Goal: Task Accomplishment & Management: Use online tool/utility

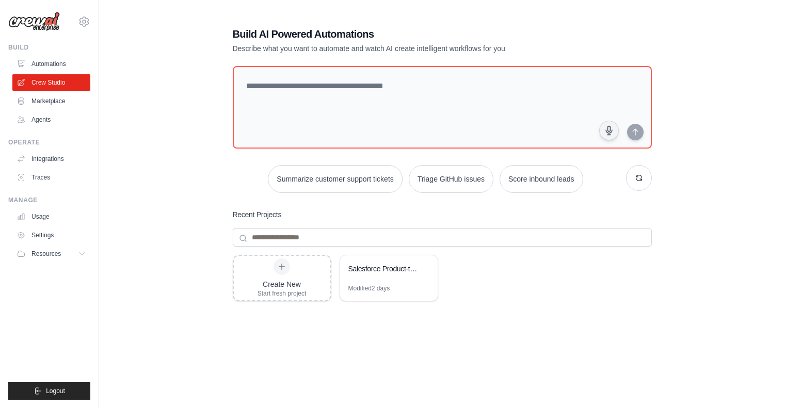
click at [41, 61] on link "Automations" at bounding box center [51, 64] width 78 height 17
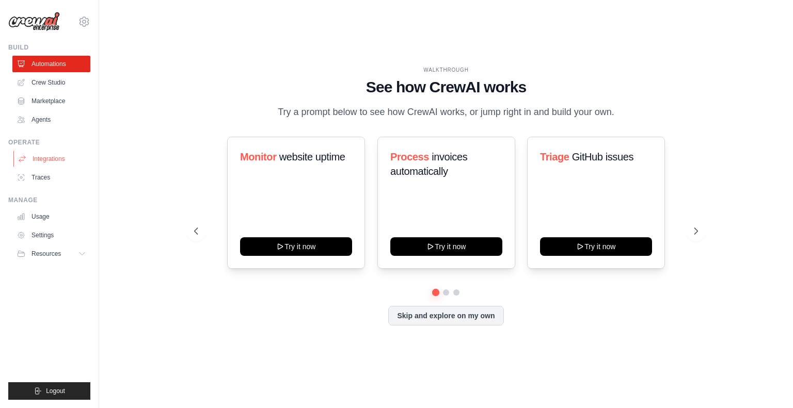
click at [47, 157] on link "Integrations" at bounding box center [52, 159] width 78 height 17
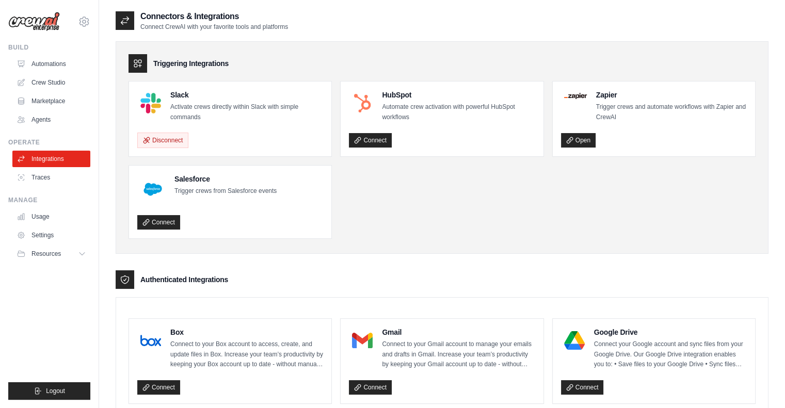
click at [202, 106] on p "Activate crews directly within Slack with simple commands" at bounding box center [246, 112] width 153 height 20
click at [172, 144] on button "Disconnect" at bounding box center [162, 139] width 51 height 15
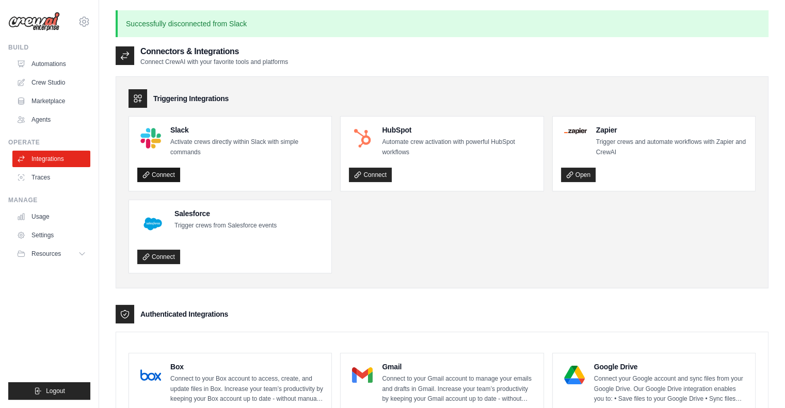
click at [163, 179] on link "Connect" at bounding box center [158, 175] width 43 height 14
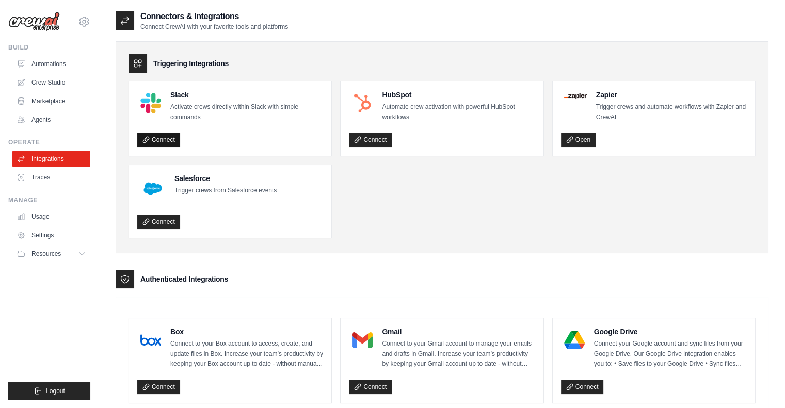
click at [176, 141] on link "Connect" at bounding box center [158, 140] width 43 height 14
click at [162, 141] on link "Connect" at bounding box center [158, 140] width 43 height 14
click at [49, 77] on link "Crew Studio" at bounding box center [52, 82] width 78 height 17
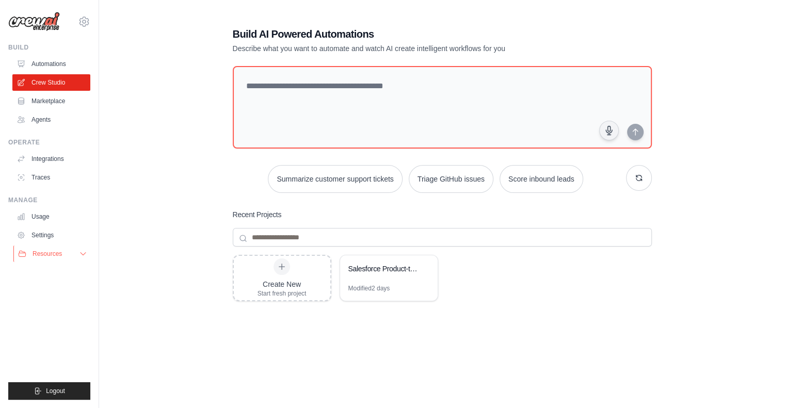
click at [46, 248] on button "Resources" at bounding box center [52, 254] width 78 height 17
click at [52, 62] on link "Automations" at bounding box center [52, 64] width 78 height 17
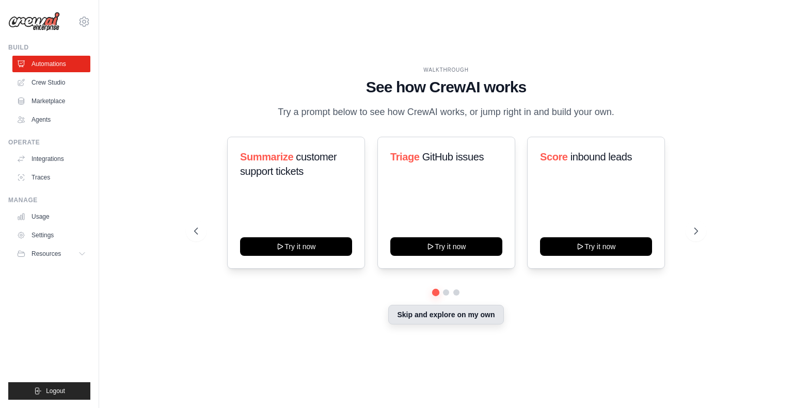
click at [417, 317] on button "Skip and explore on my own" at bounding box center [445, 315] width 115 height 20
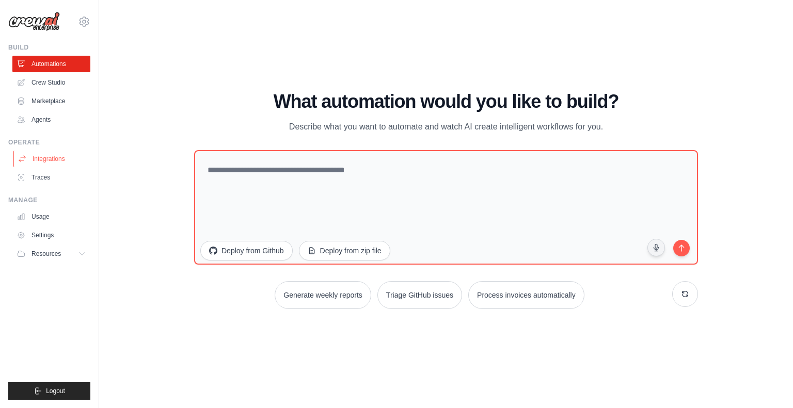
click at [35, 155] on link "Integrations" at bounding box center [52, 159] width 78 height 17
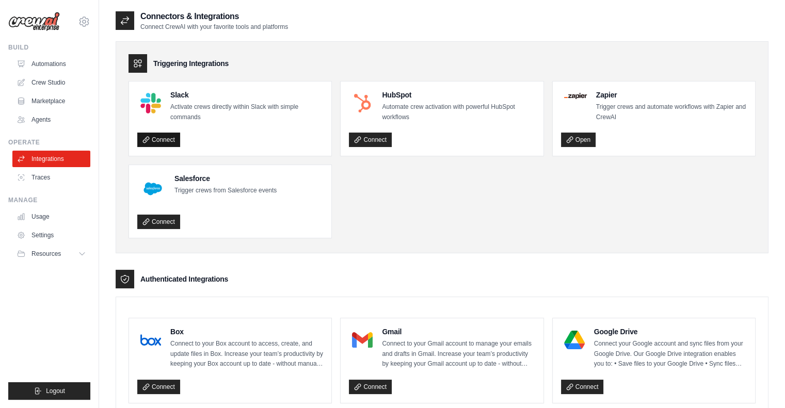
click at [170, 138] on link "Connect" at bounding box center [158, 140] width 43 height 14
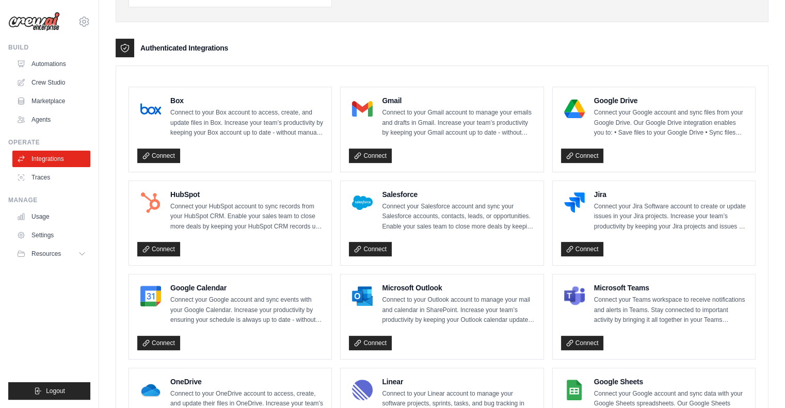
scroll to position [231, 0]
click at [60, 68] on link "Automations" at bounding box center [52, 64] width 78 height 17
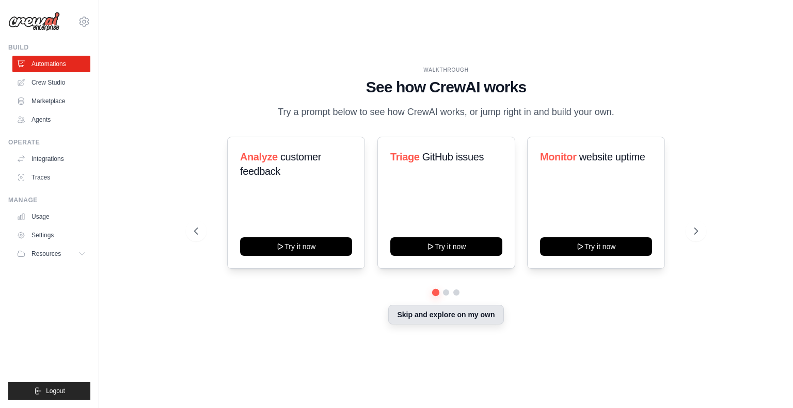
click at [446, 314] on button "Skip and explore on my own" at bounding box center [445, 315] width 115 height 20
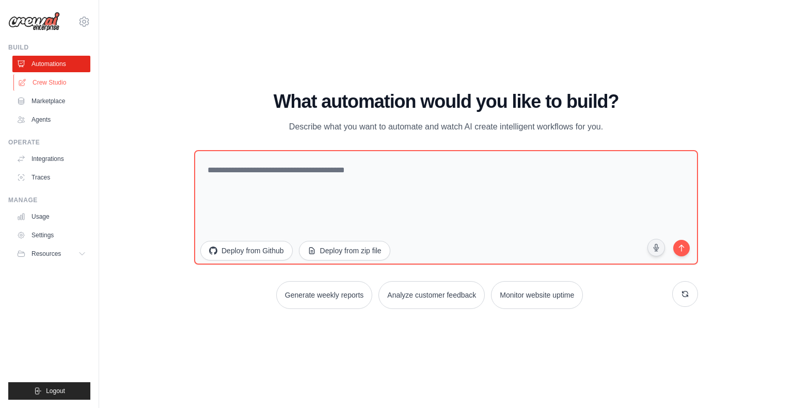
click at [45, 84] on link "Crew Studio" at bounding box center [52, 82] width 78 height 17
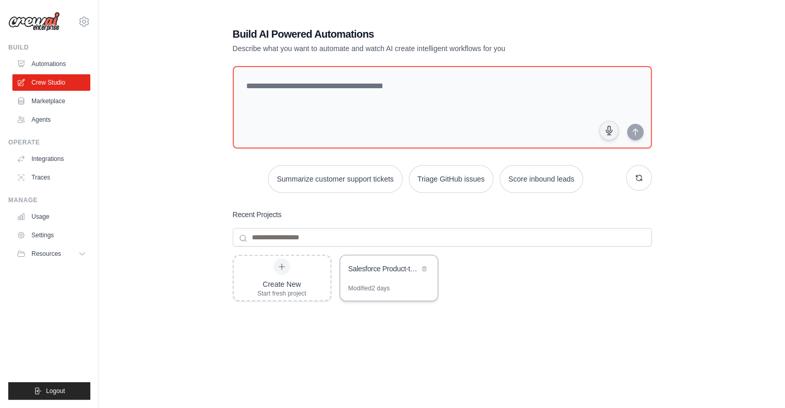
click at [406, 267] on div "Salesforce Product-to-Quote Automation" at bounding box center [383, 269] width 71 height 10
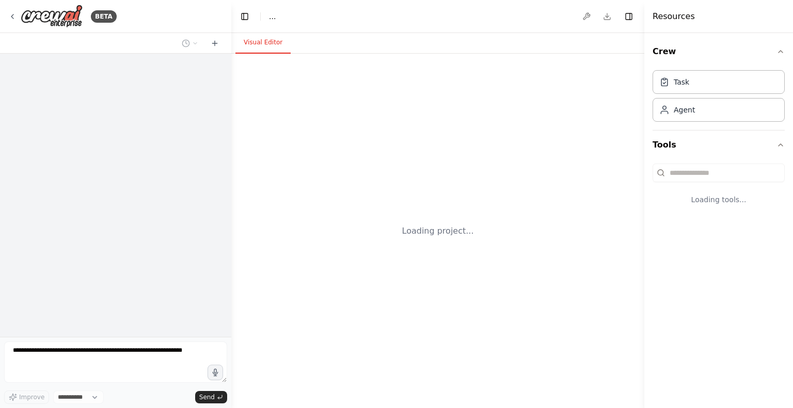
select select "****"
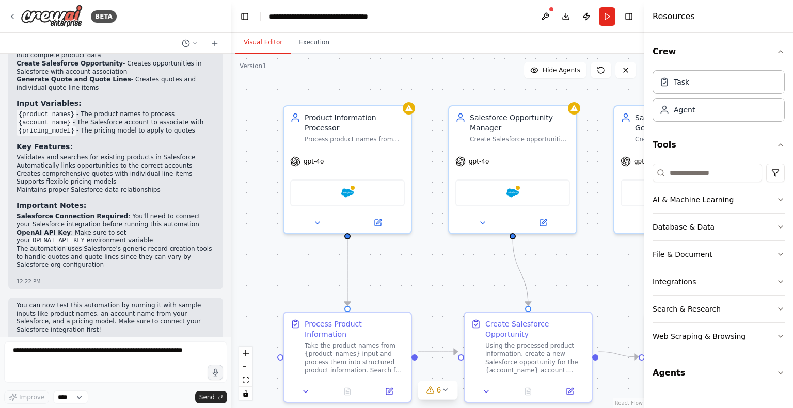
scroll to position [1184, 0]
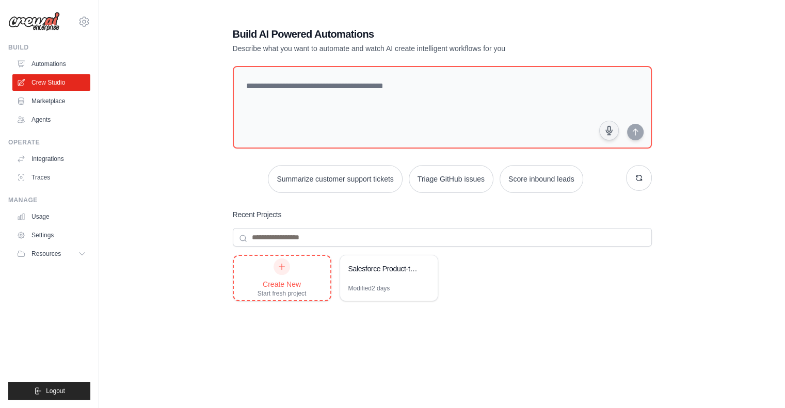
click at [282, 271] on div at bounding box center [282, 267] width 17 height 17
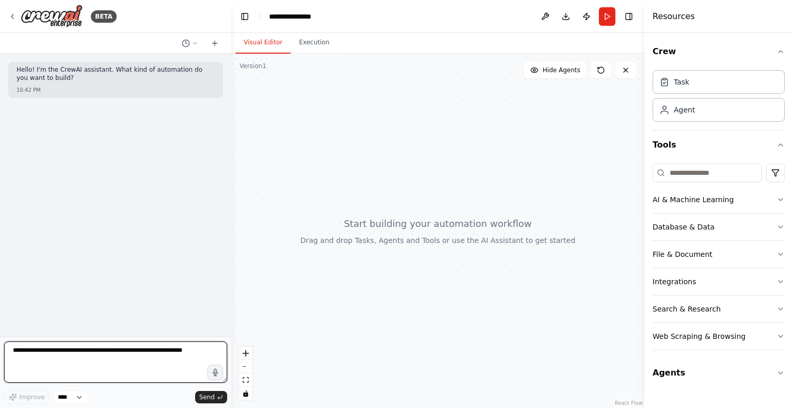
click at [76, 351] on textarea at bounding box center [115, 362] width 223 height 41
type textarea "**********"
drag, startPoint x: 29, startPoint y: 122, endPoint x: 17, endPoint y: 116, distance: 14.1
click at [17, 116] on p "take input from slack and read it and ask for accountId through HILT flow" at bounding box center [116, 118] width 198 height 16
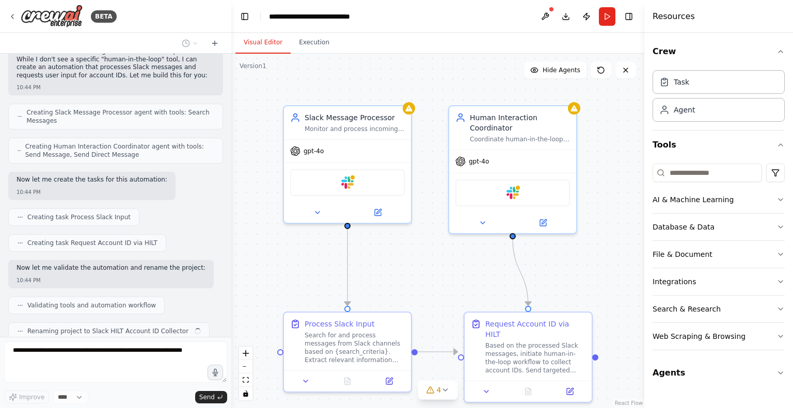
scroll to position [730, 0]
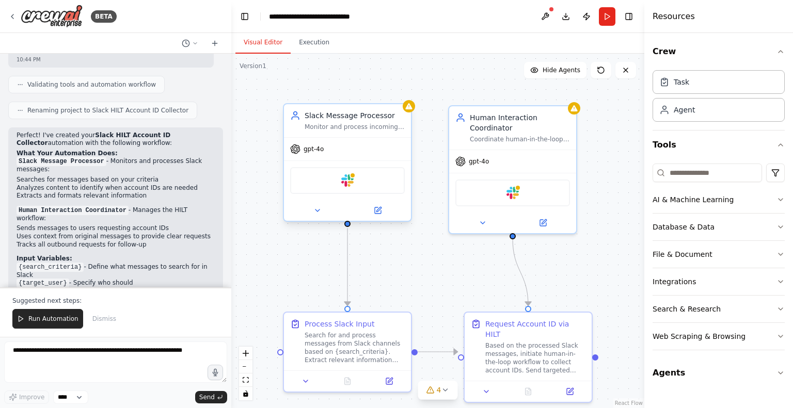
click at [357, 182] on div "Slack" at bounding box center [347, 180] width 115 height 27
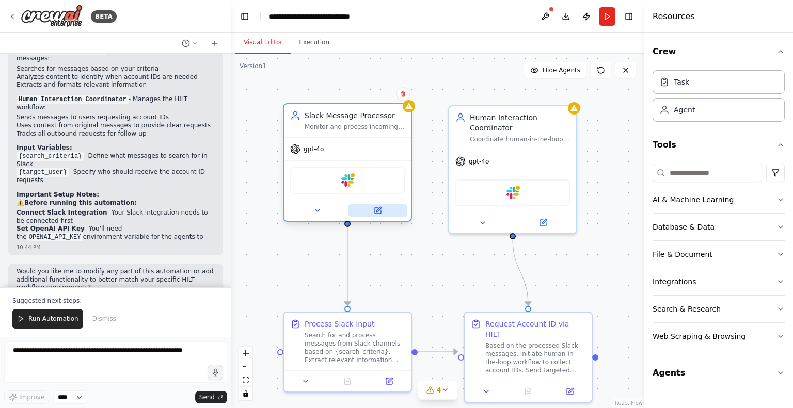
click at [375, 210] on icon at bounding box center [378, 211] width 6 height 6
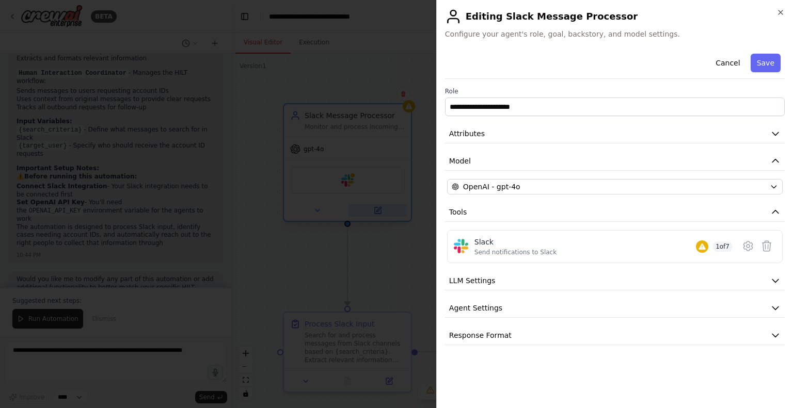
scroll to position [1070, 0]
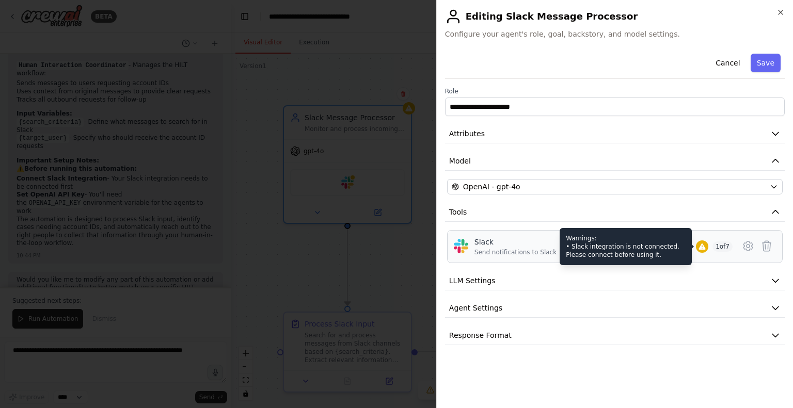
click at [667, 247] on div "Warnings: • Slack integration is not connected. Please connect before using it." at bounding box center [626, 246] width 132 height 37
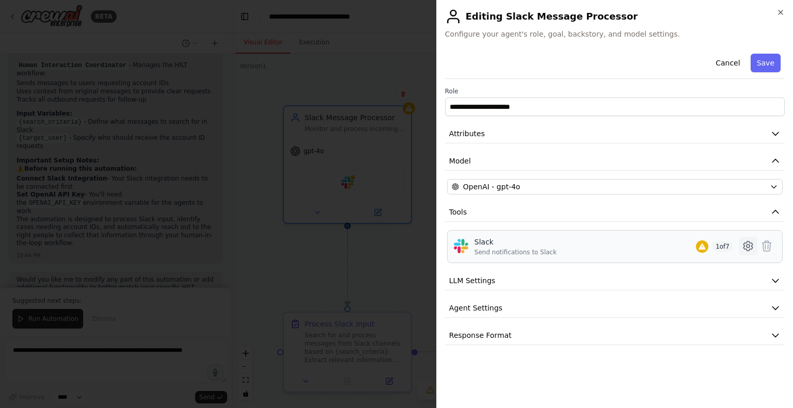
click at [753, 245] on icon at bounding box center [748, 246] width 12 height 12
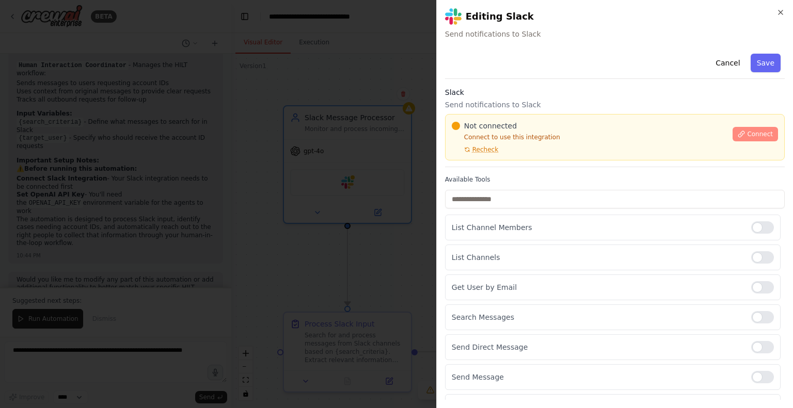
click at [747, 132] on span "Connect" at bounding box center [760, 134] width 26 height 8
click at [518, 119] on div "Not connected Connect to use this integration Recheck Connect" at bounding box center [615, 137] width 340 height 46
click at [305, 168] on div at bounding box center [396, 204] width 793 height 408
